Goal: Task Accomplishment & Management: Manage account settings

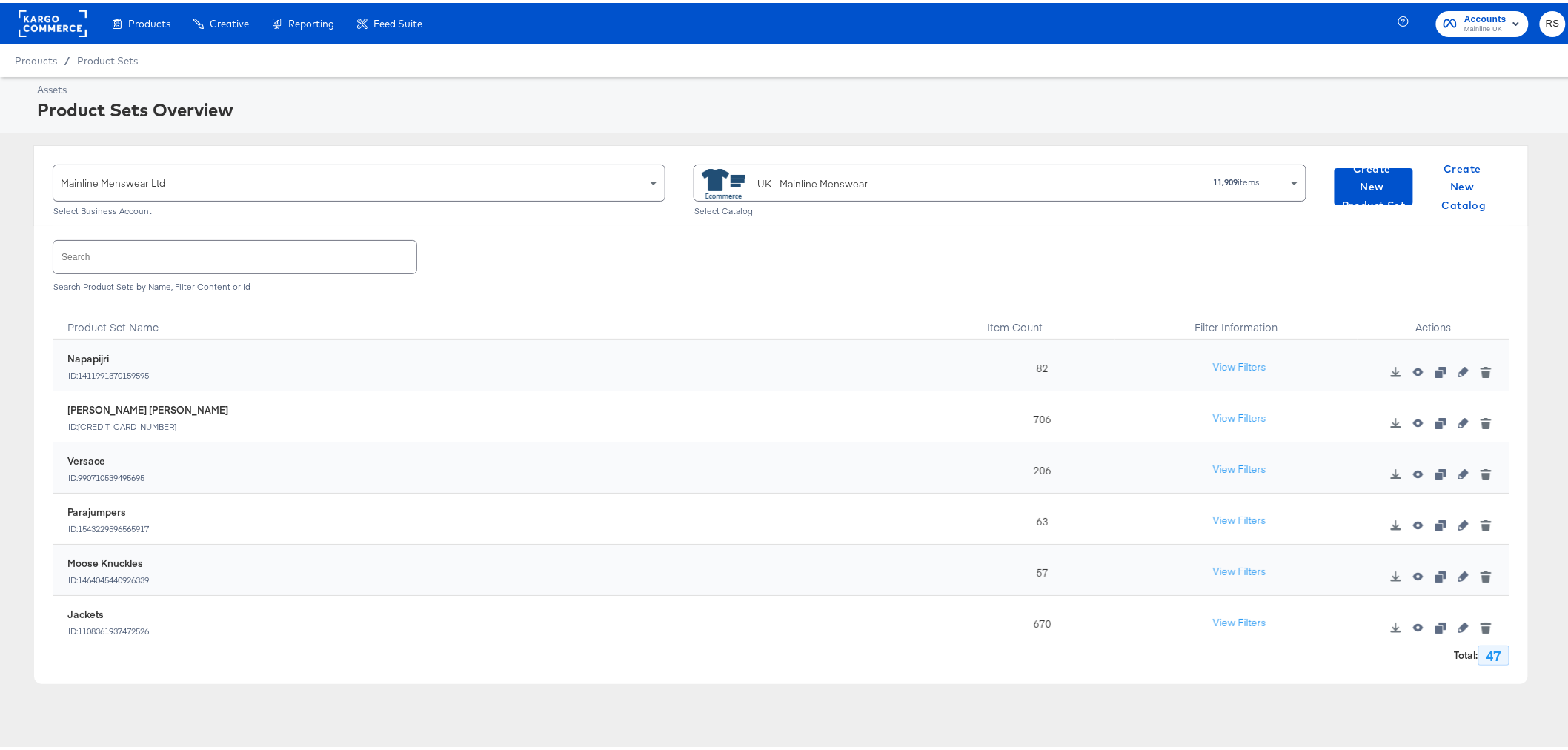
click at [72, 30] on rect at bounding box center [52, 20] width 68 height 27
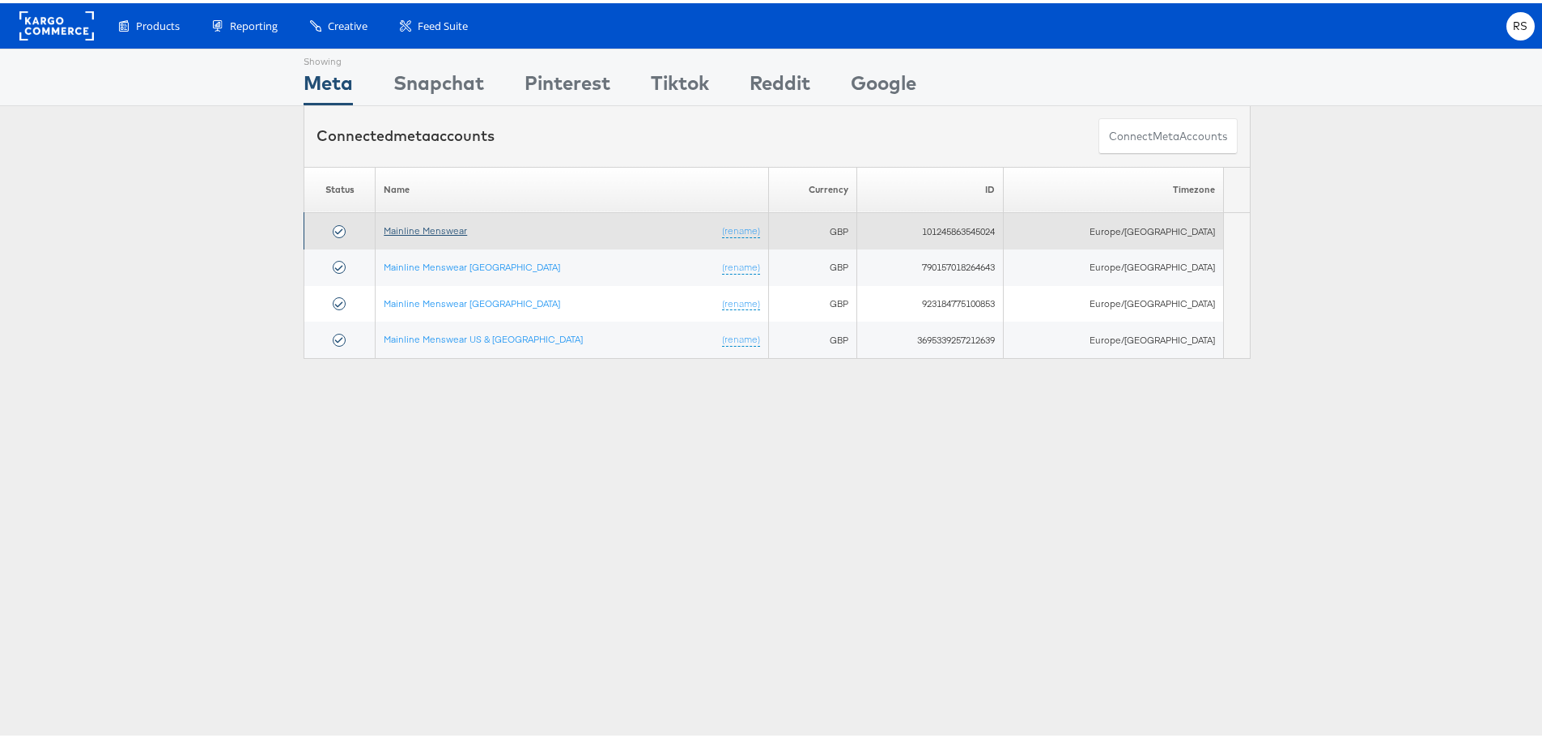
click at [466, 225] on link "Mainline Menswear" at bounding box center [425, 227] width 83 height 12
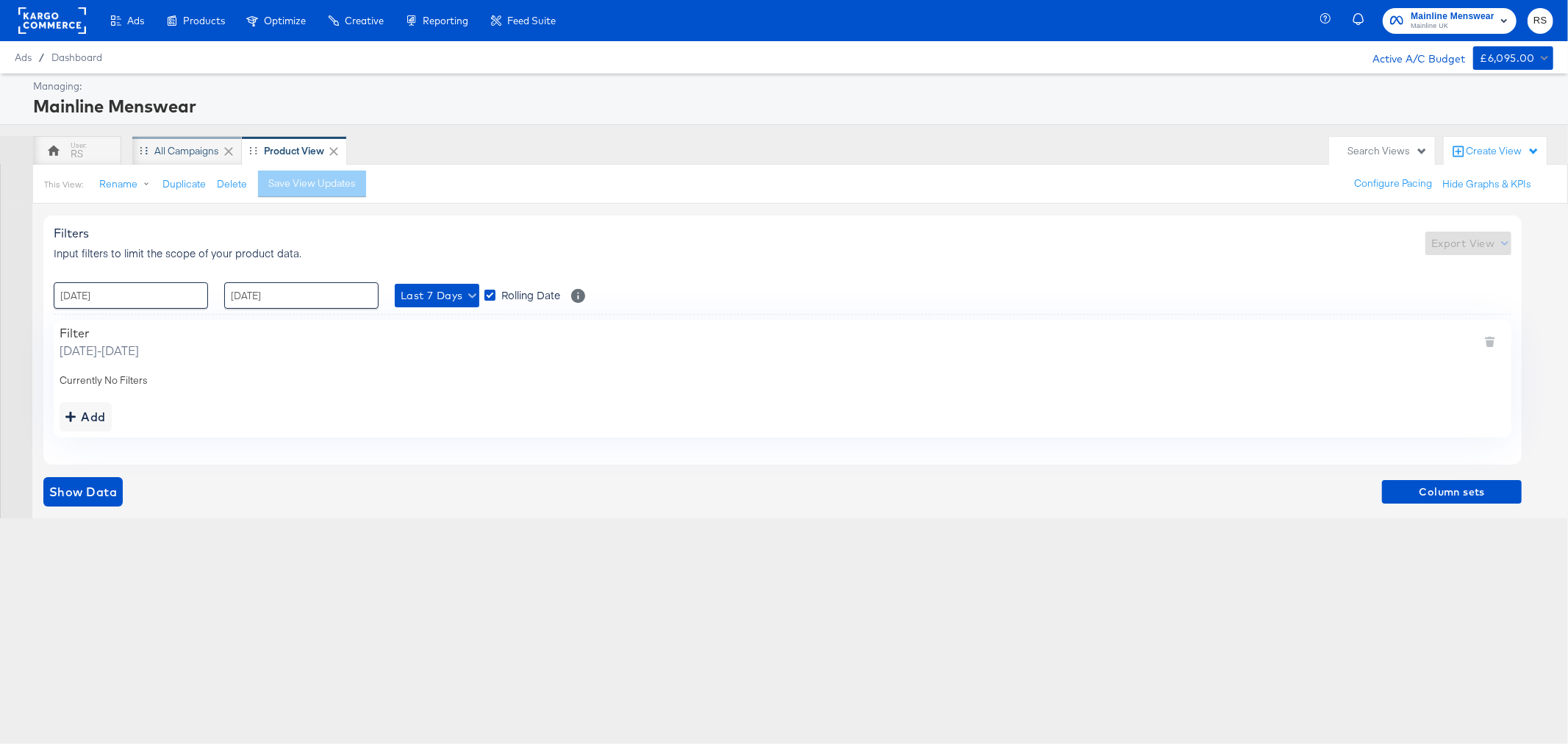
click at [161, 154] on div "All Campaigns" at bounding box center [186, 151] width 64 height 14
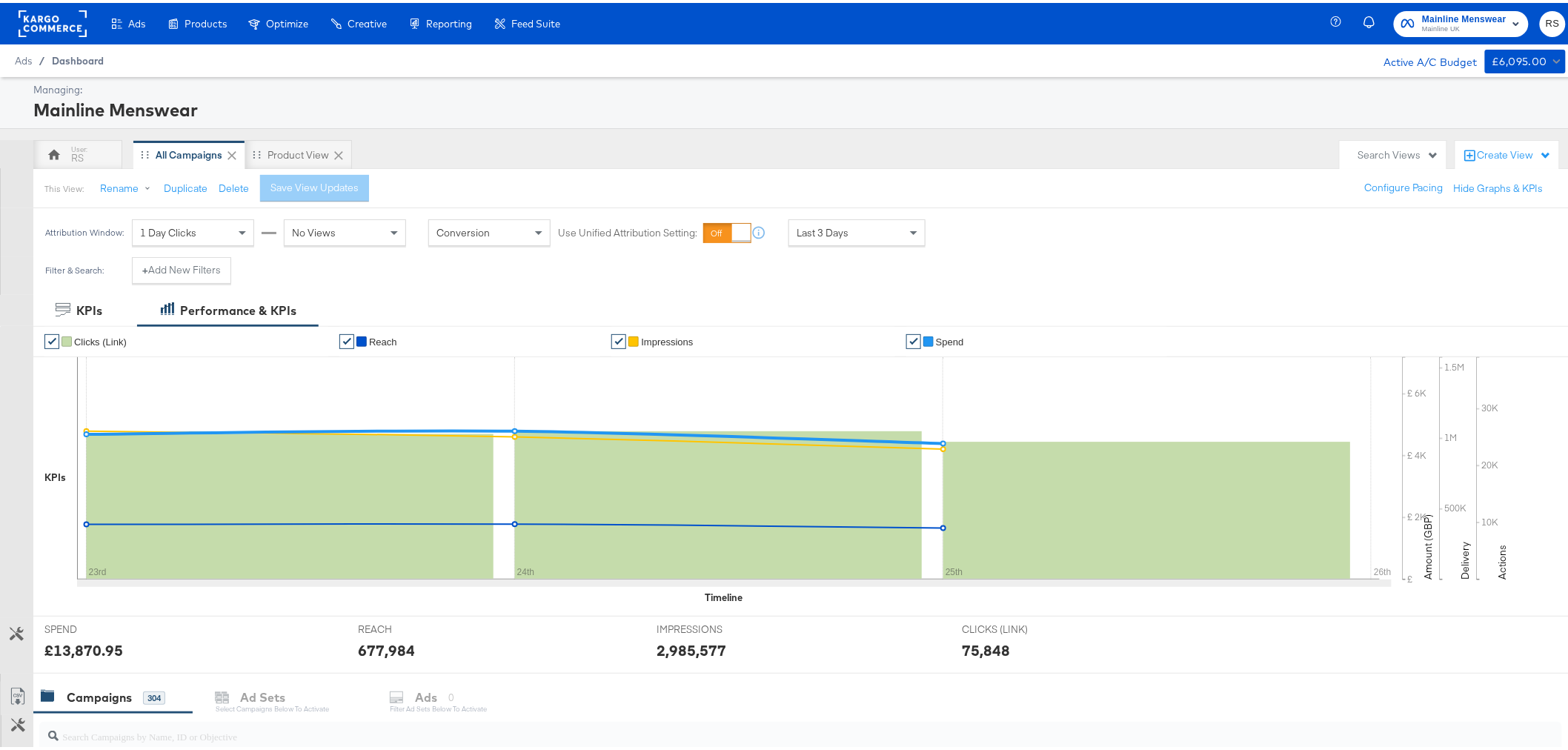
click at [72, 55] on span "Dashboard" at bounding box center [78, 58] width 52 height 12
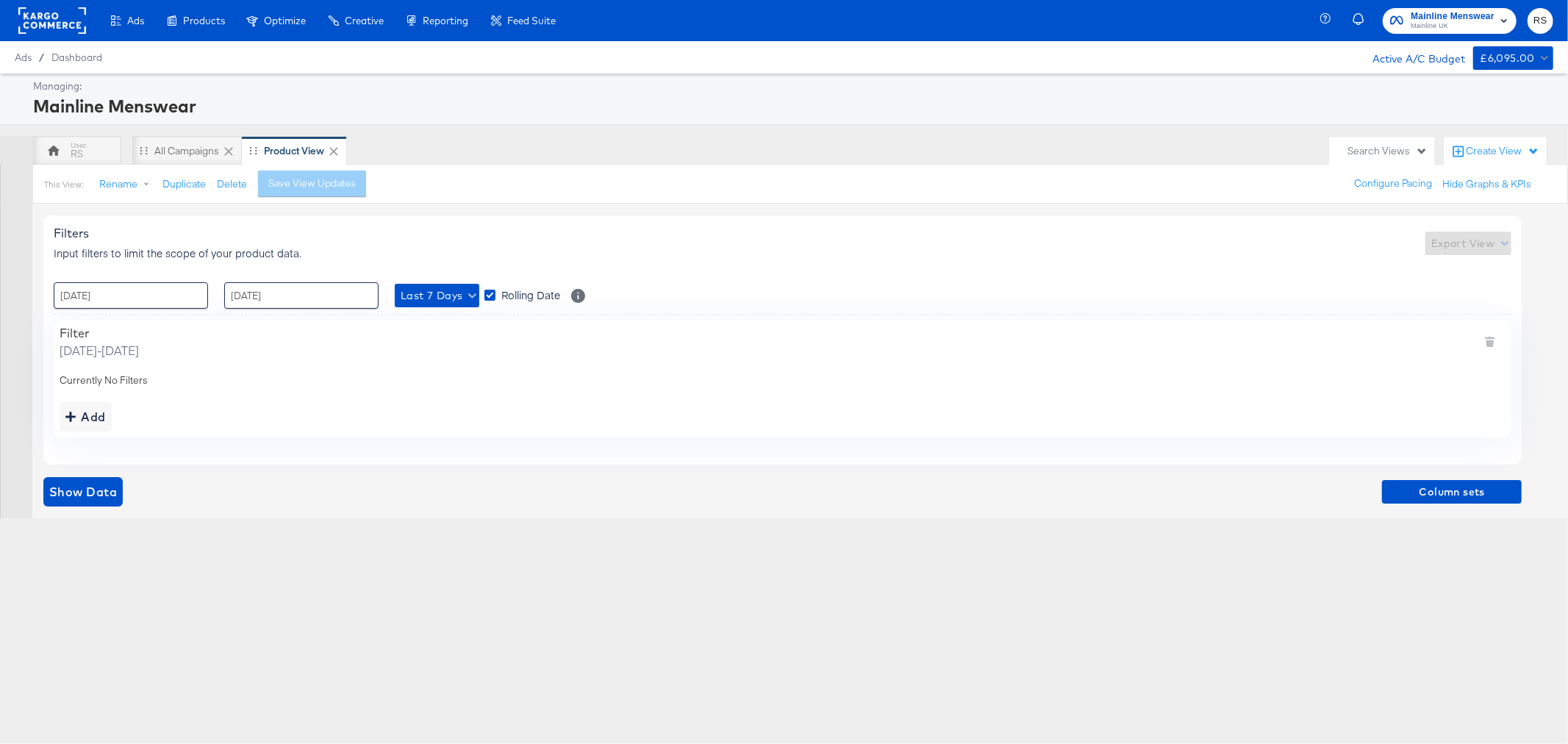
click at [35, 22] on rect at bounding box center [52, 20] width 67 height 26
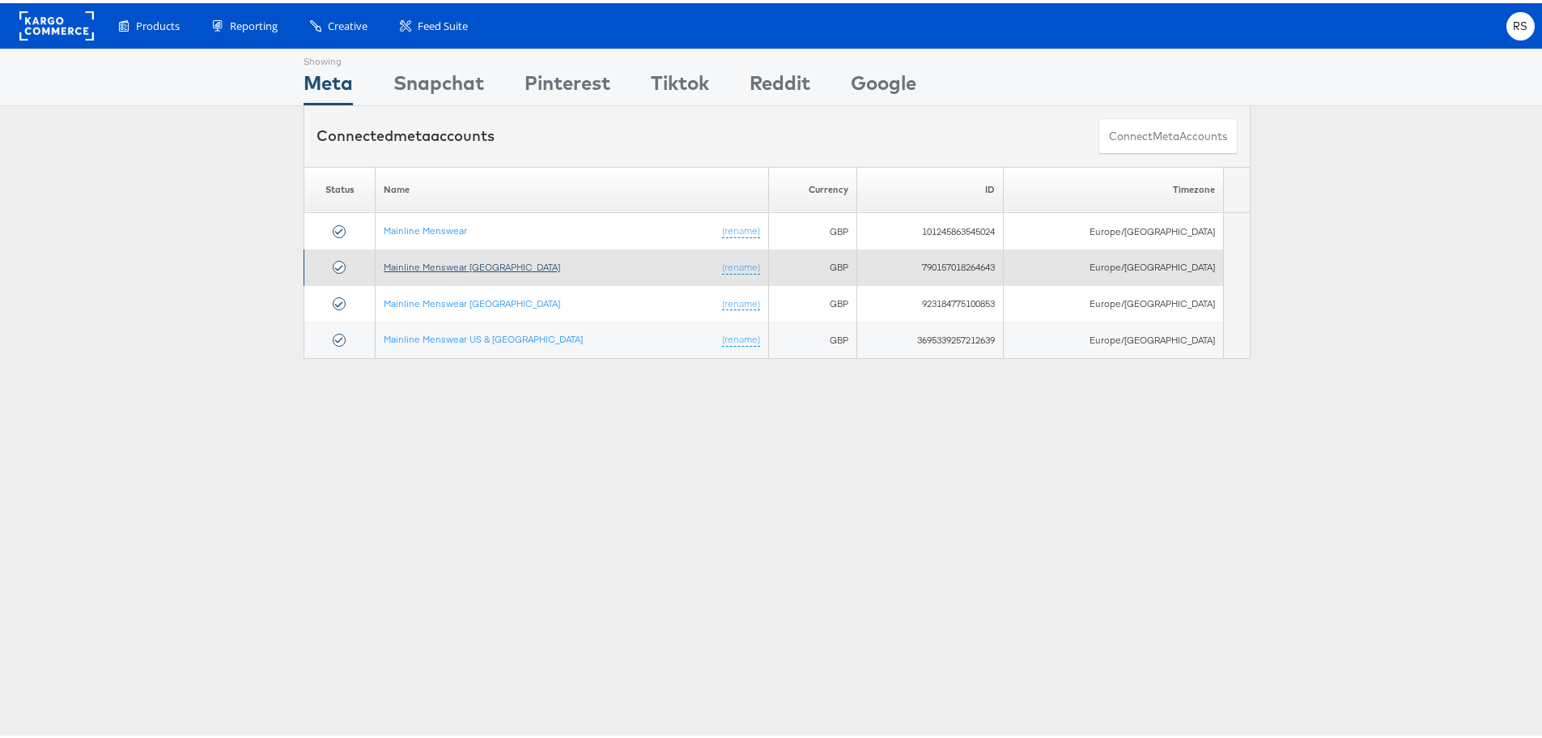
click at [429, 260] on link "Mainline Menswear [GEOGRAPHIC_DATA]" at bounding box center [472, 263] width 177 height 12
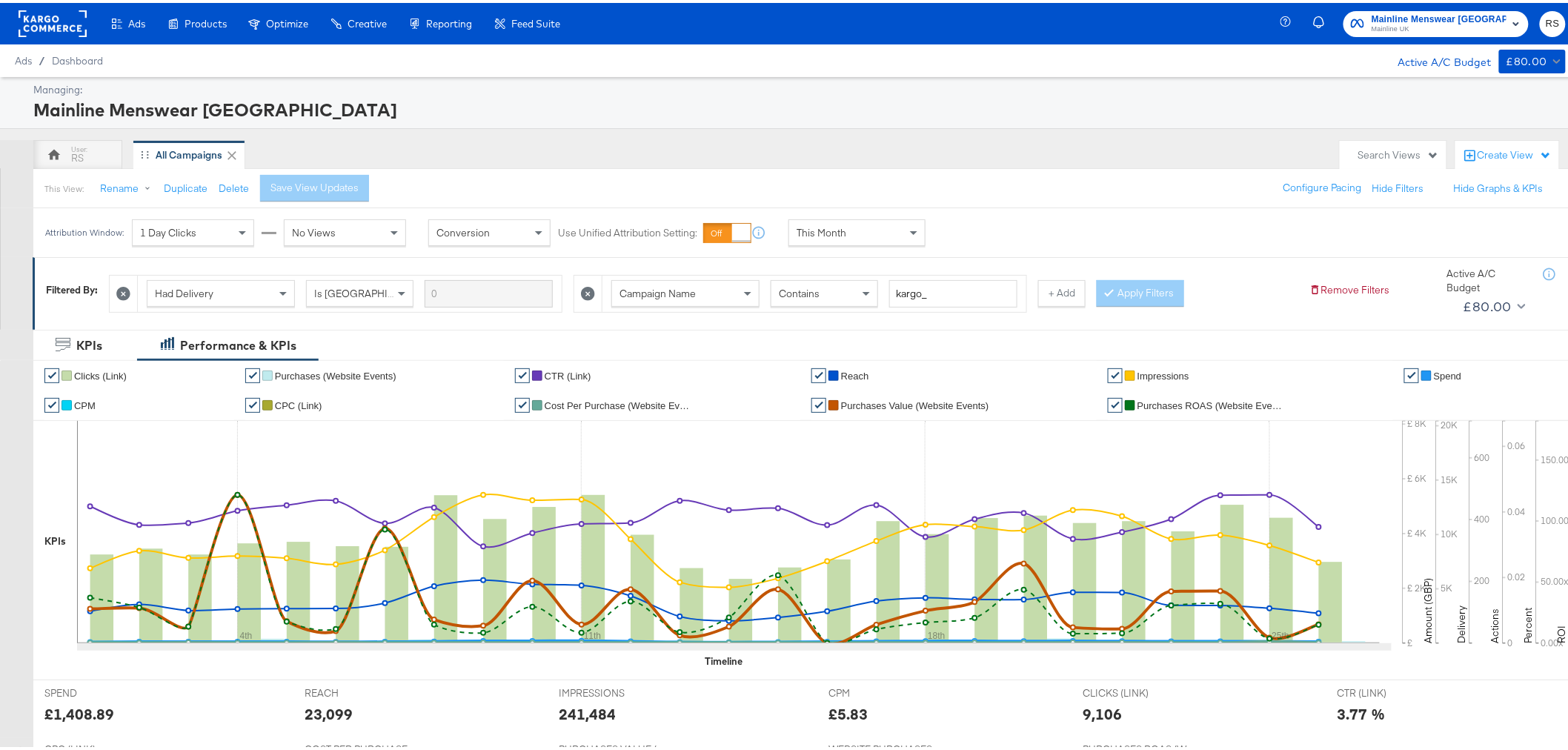
scroll to position [494, 0]
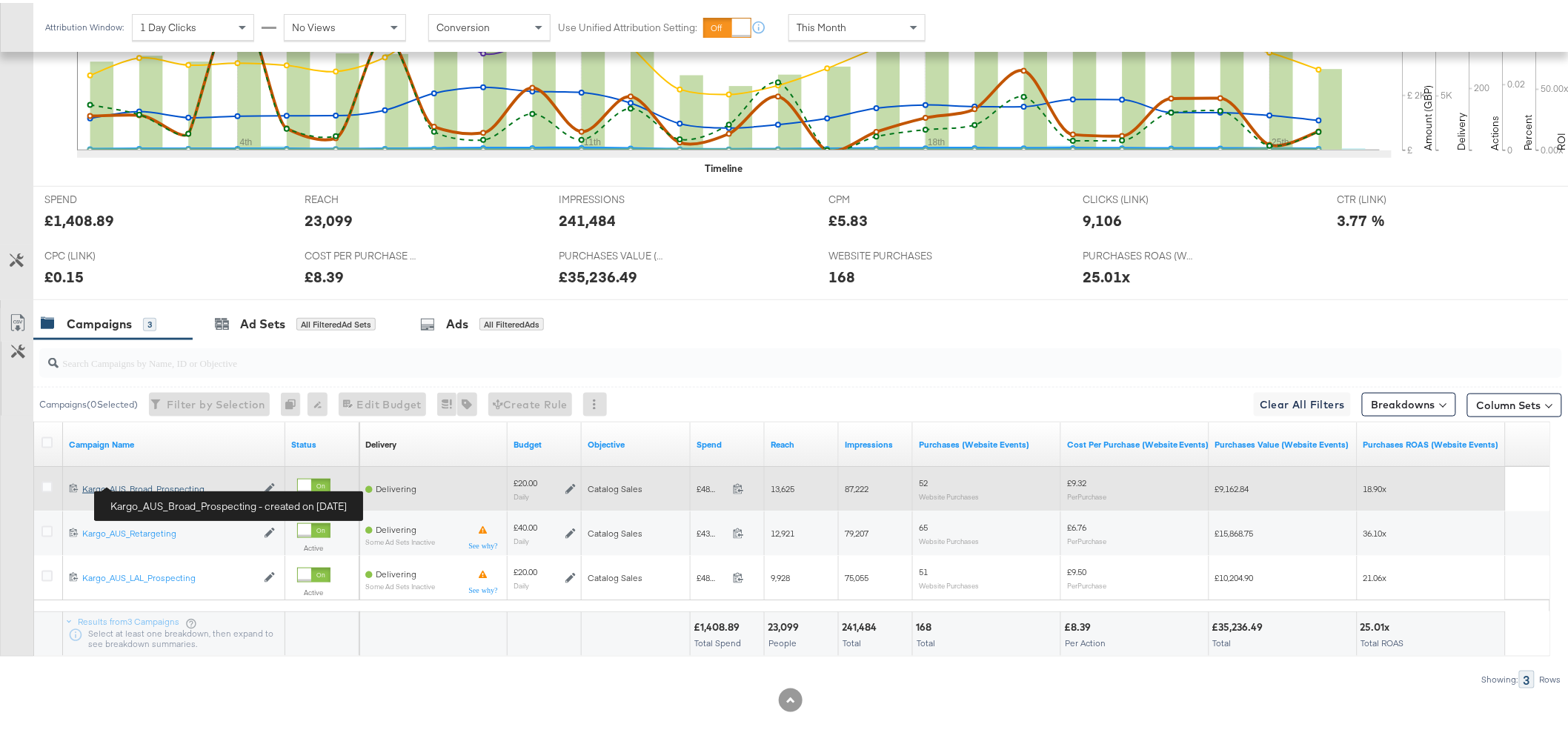
click at [150, 482] on div "Kargo_AUS_Broad_Prospecting Kargo_AUS_Broad_Prospecting" at bounding box center [169, 486] width 174 height 12
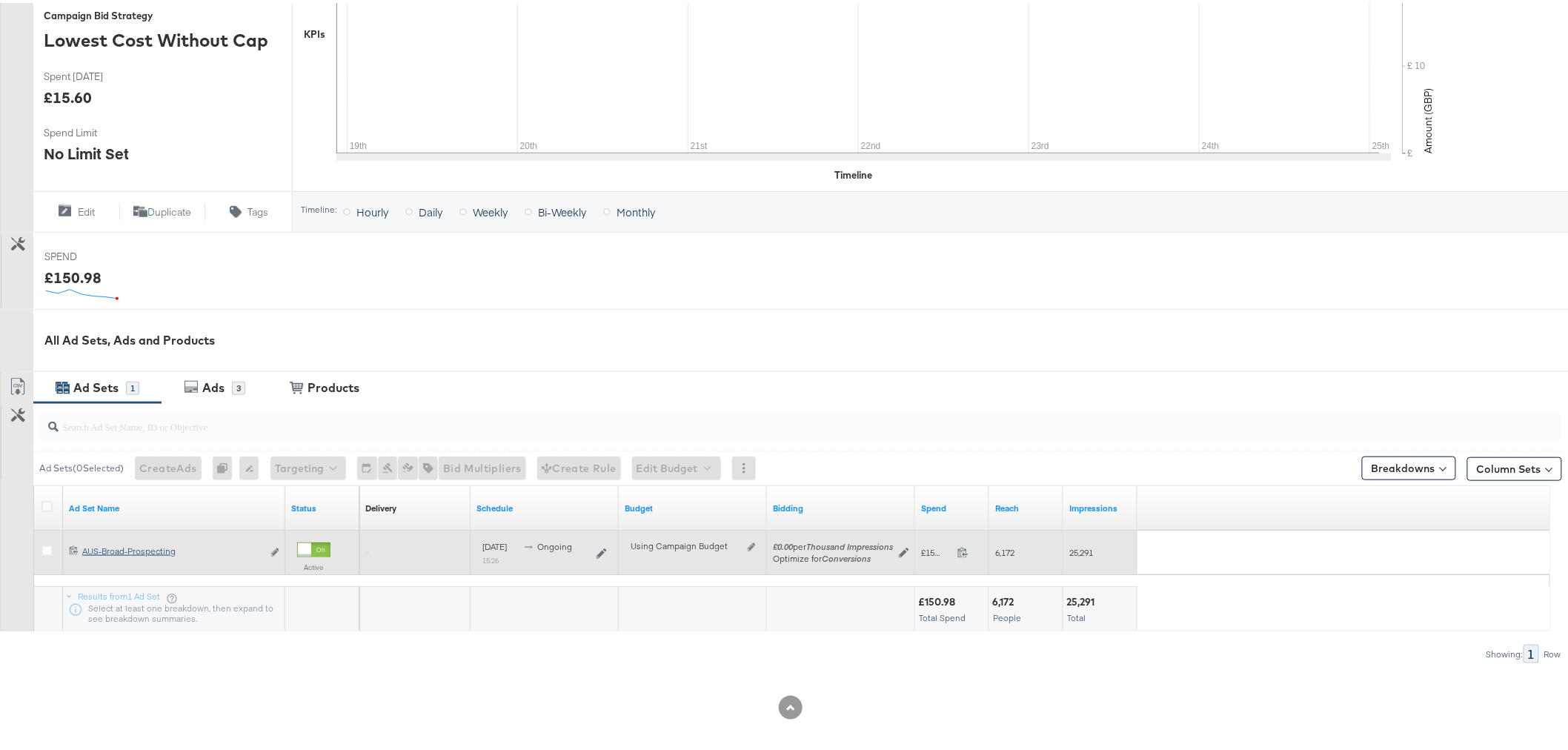
scroll to position [372, 0]
click at [145, 549] on div "AUS-Broad-Prospecting AUS-Broad-Prospecting" at bounding box center [172, 548] width 180 height 12
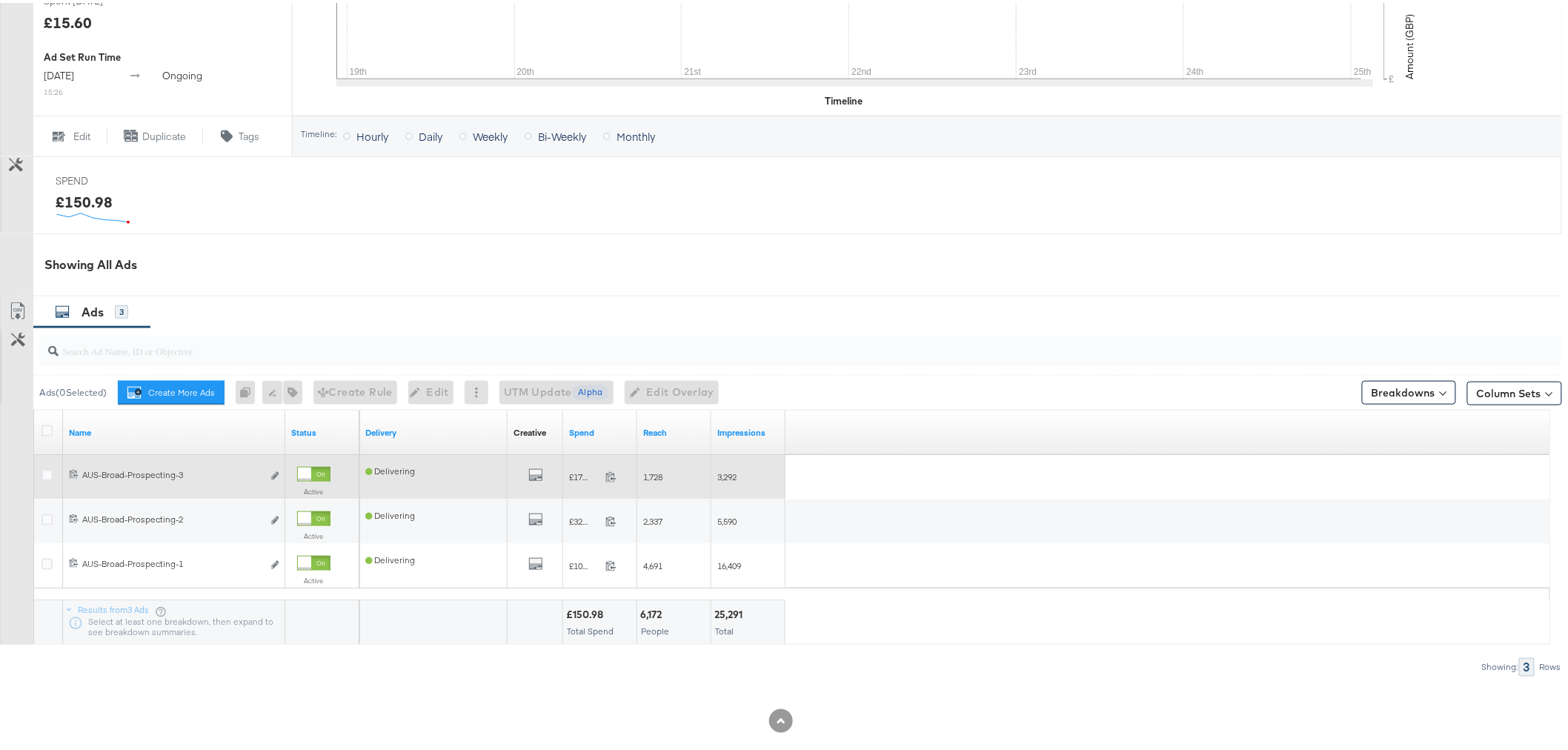
scroll to position [532, 0]
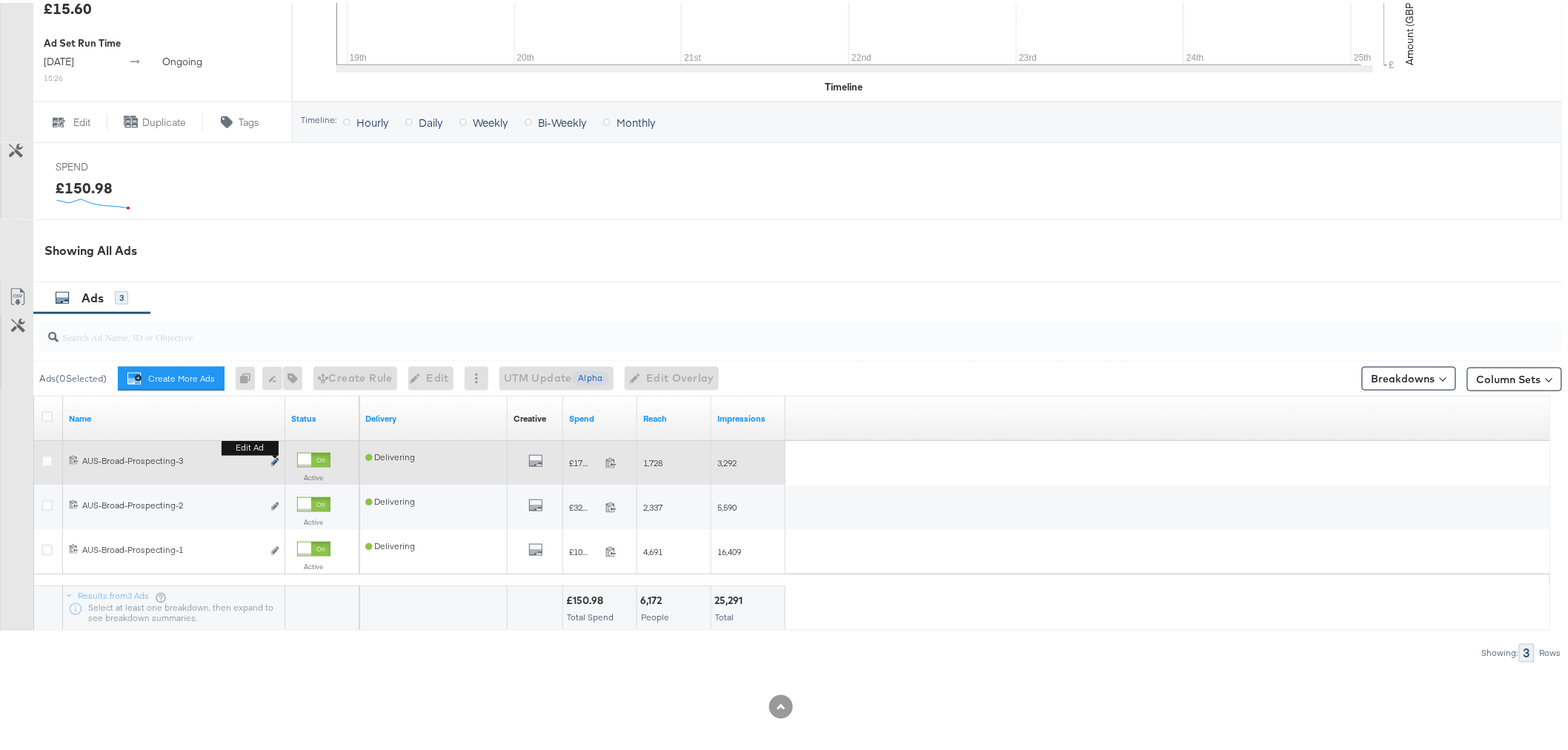
click at [276, 458] on icon "link" at bounding box center [275, 459] width 7 height 8
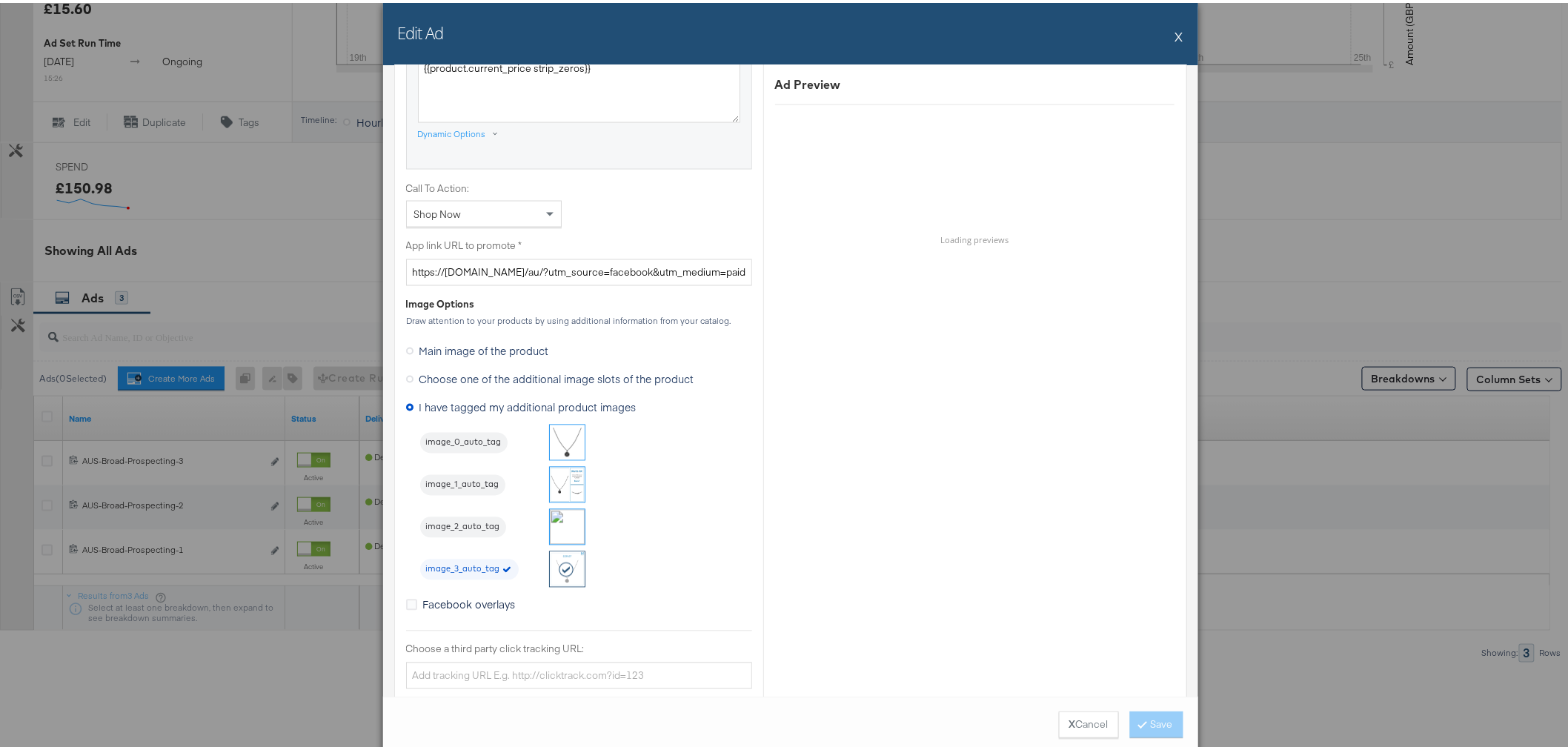
scroll to position [1071, 0]
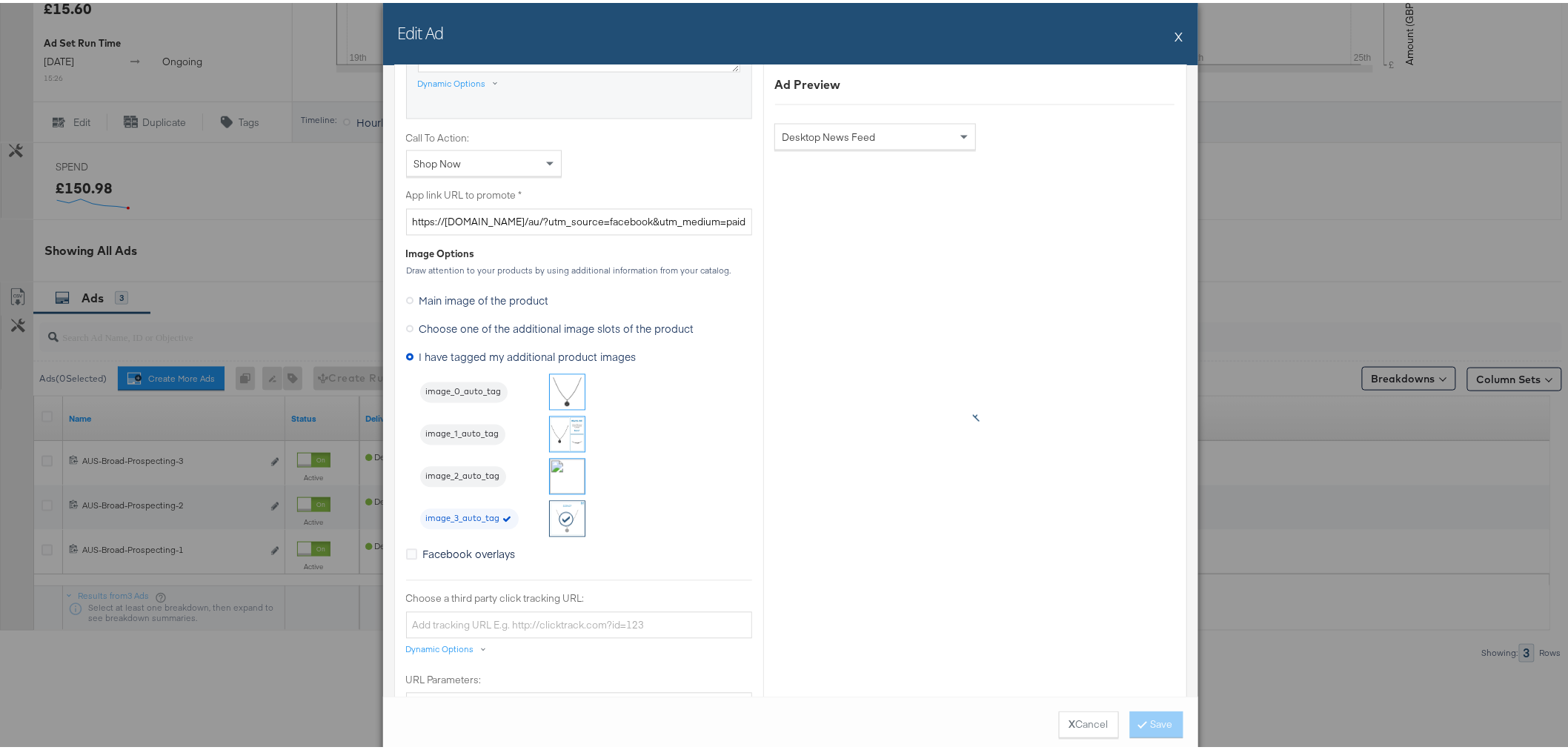
click at [1175, 38] on button "X" at bounding box center [1179, 33] width 8 height 29
